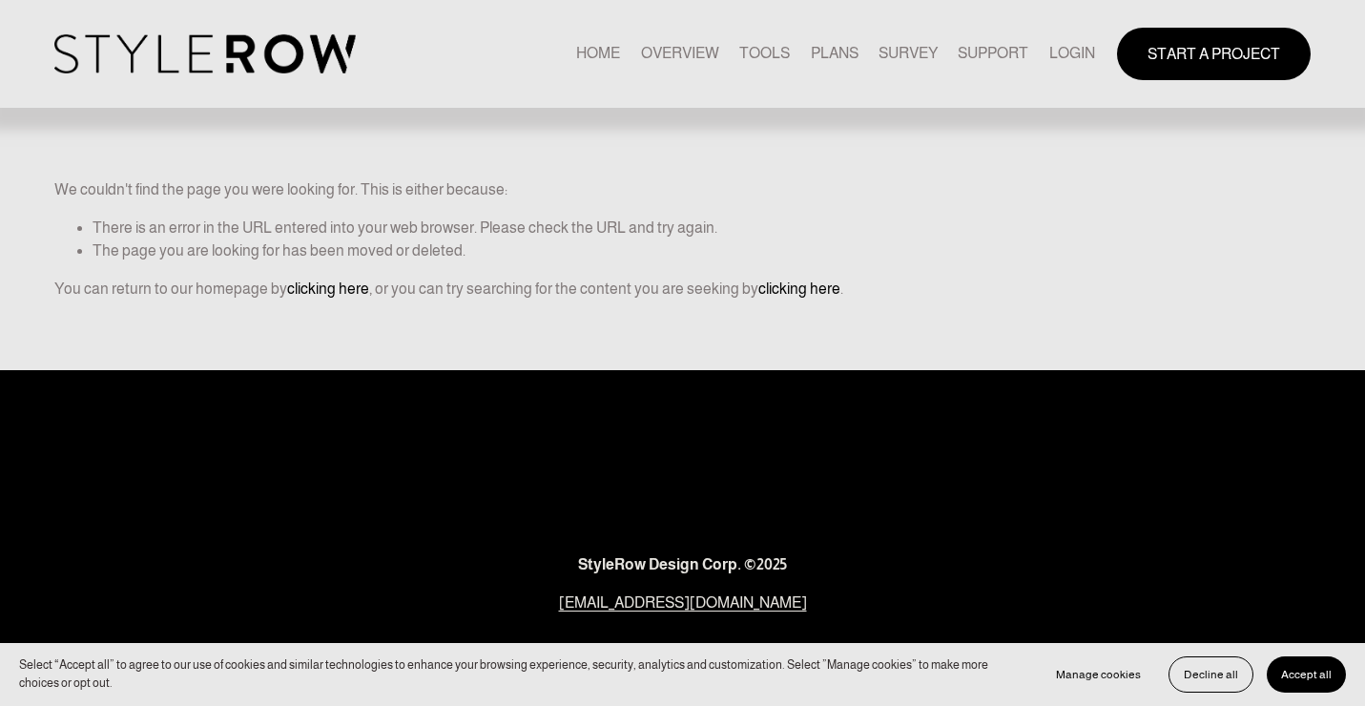
click at [1068, 55] on link "LOGIN" at bounding box center [1072, 54] width 46 height 26
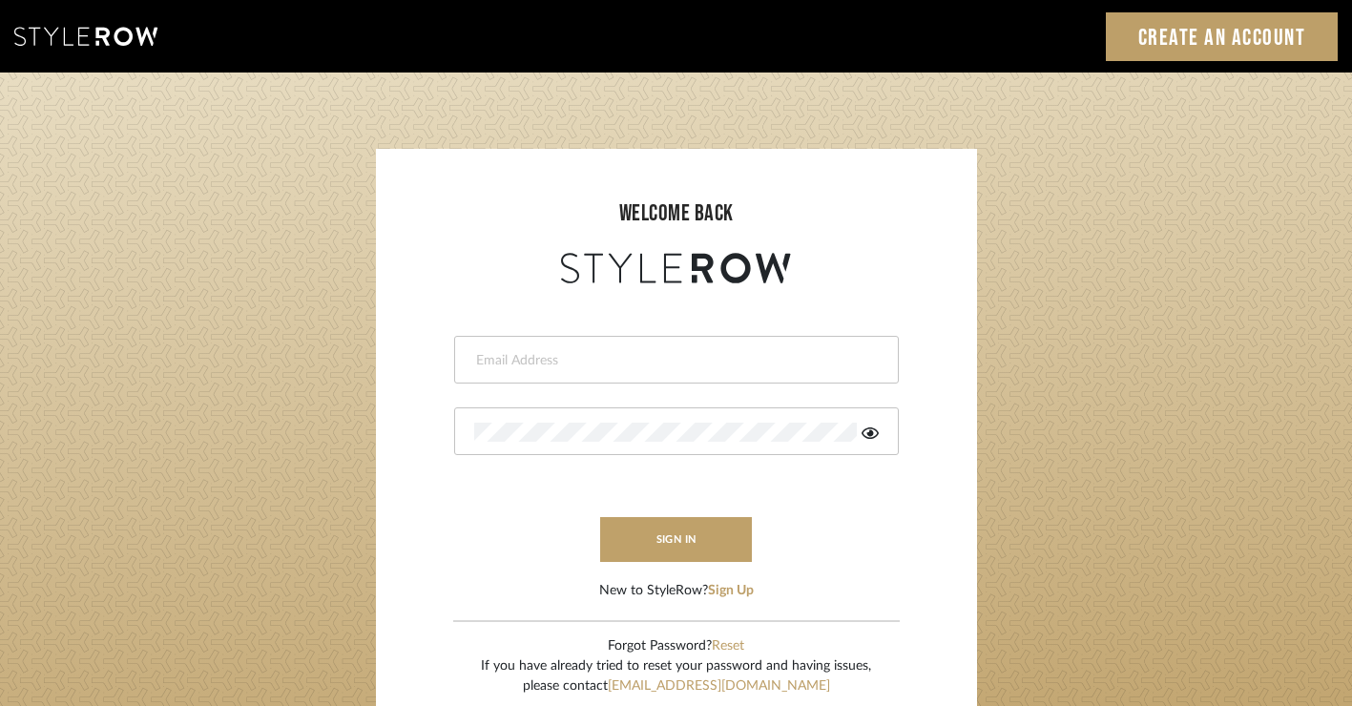
click at [655, 365] on input "email" at bounding box center [674, 360] width 400 height 19
type input "alison@downeyinteriors.com"
click at [872, 428] on icon at bounding box center [869, 432] width 17 height 11
click at [692, 539] on button "sign in" at bounding box center [676, 539] width 153 height 45
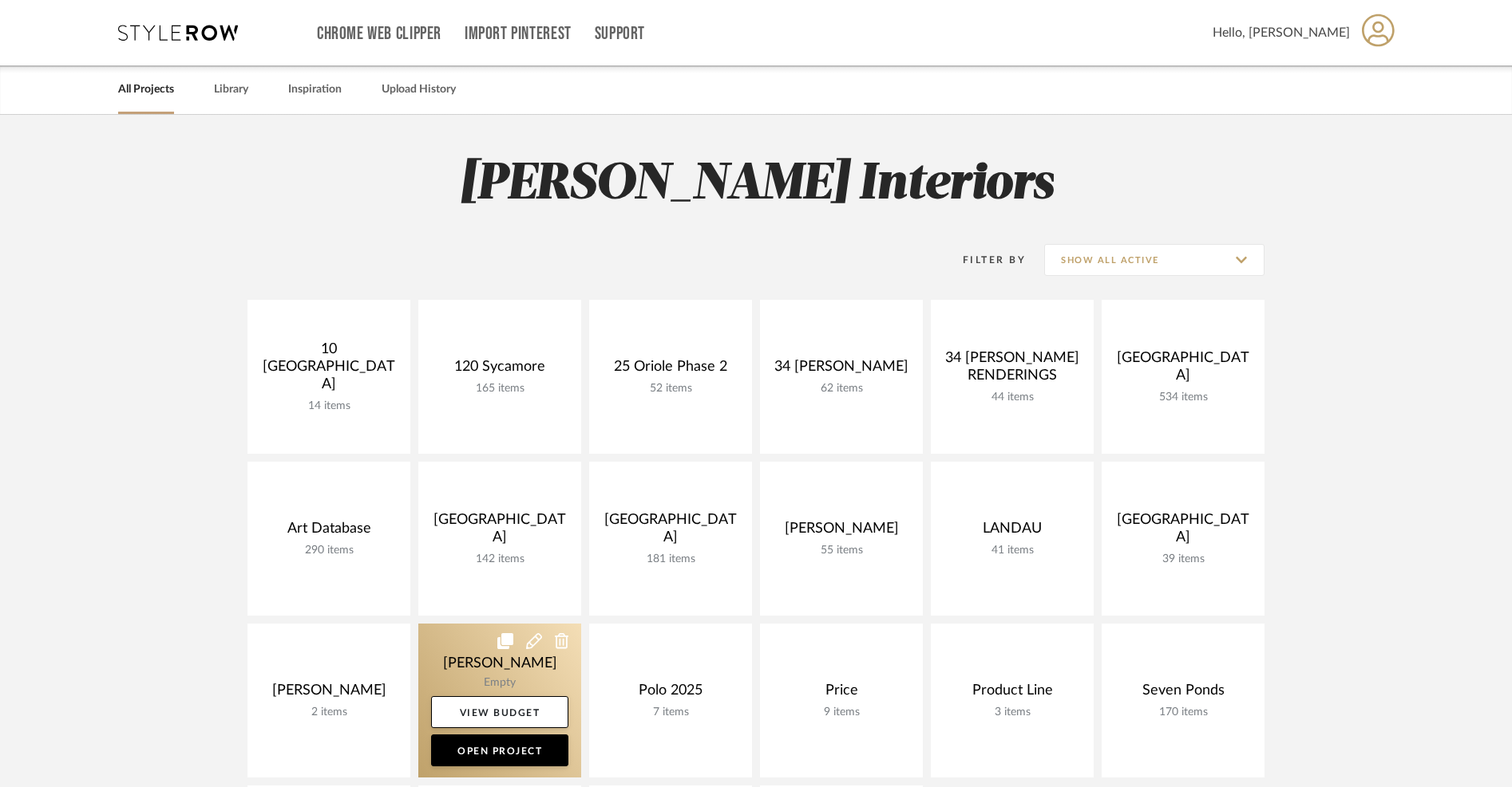
click at [469, 659] on link at bounding box center [500, 701] width 163 height 154
